Goal: Navigation & Orientation: Go to known website

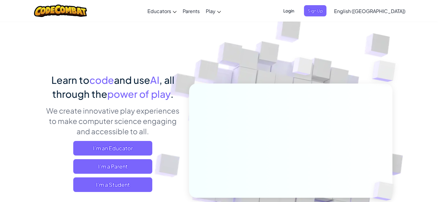
click at [298, 14] on span "Login" at bounding box center [288, 10] width 18 height 11
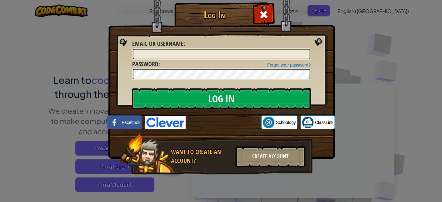
click at [363, 45] on div "Log In Unknown Error Email or Username : Forgot your password? Password : Log I…" at bounding box center [221, 101] width 442 height 202
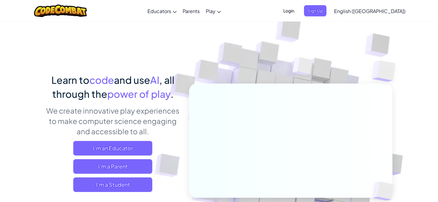
click at [298, 14] on span "Login" at bounding box center [288, 10] width 18 height 11
